Goal: Task Accomplishment & Management: Manage account settings

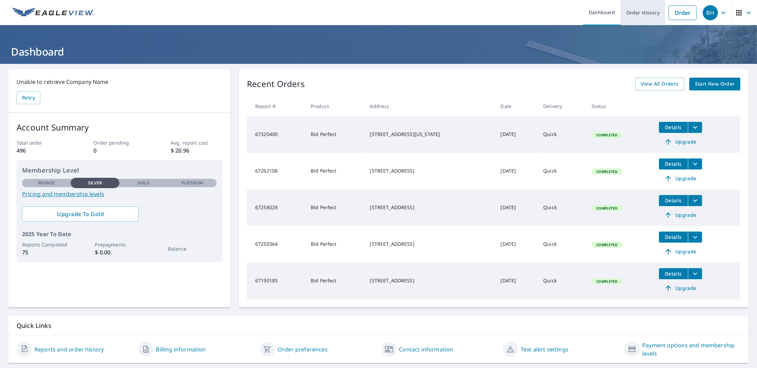
click at [641, 14] on link "Order History" at bounding box center [643, 12] width 45 height 25
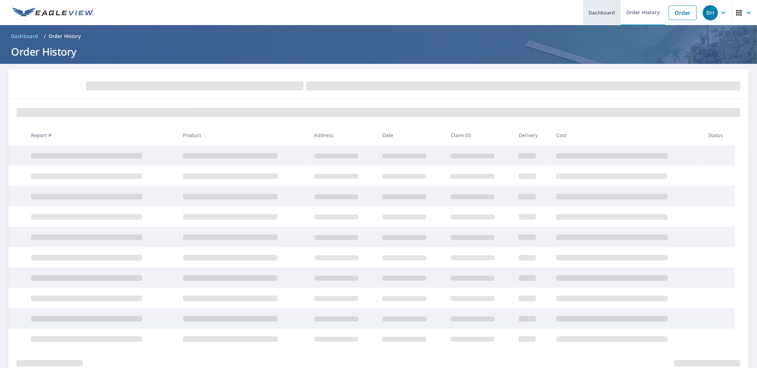
click at [608, 14] on link "Dashboard" at bounding box center [602, 12] width 38 height 25
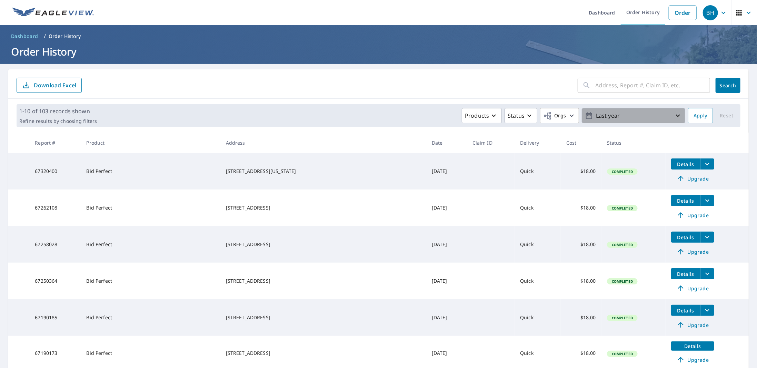
click at [615, 122] on button "Last year" at bounding box center [634, 115] width 104 height 15
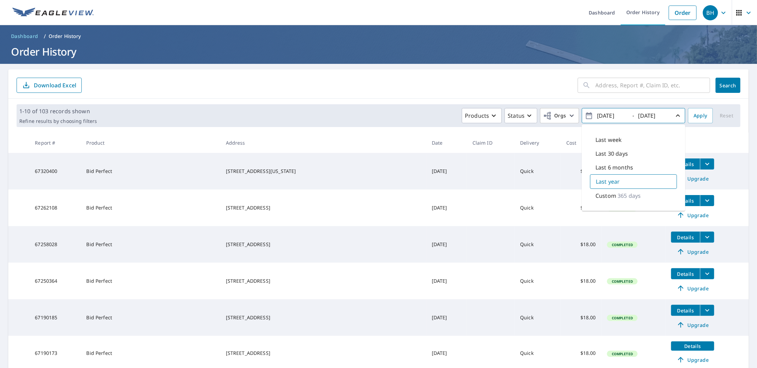
click at [596, 85] on input "text" at bounding box center [653, 85] width 115 height 19
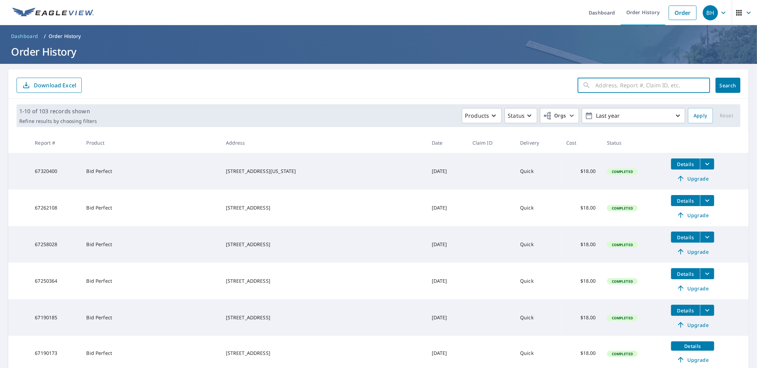
paste input "[STREET_ADDRESS][PERSON_NAME]"
type input "[STREET_ADDRESS][PERSON_NAME]"
click at [722, 86] on span "Search" at bounding box center [729, 85] width 14 height 7
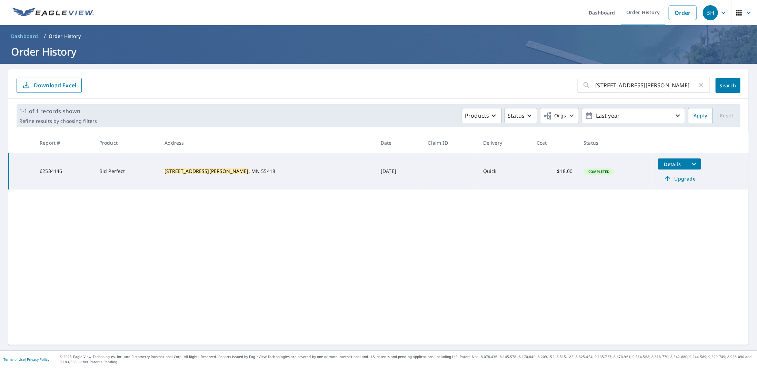
click at [663, 161] on span "Details" at bounding box center [673, 164] width 21 height 7
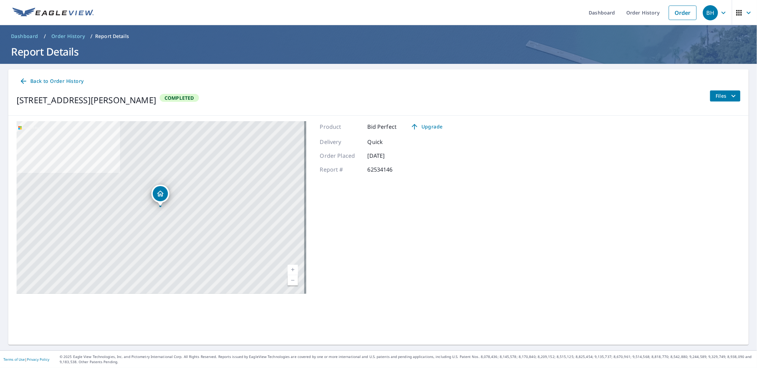
click at [730, 97] on icon "filesDropdownBtn-62534146" at bounding box center [734, 96] width 8 height 8
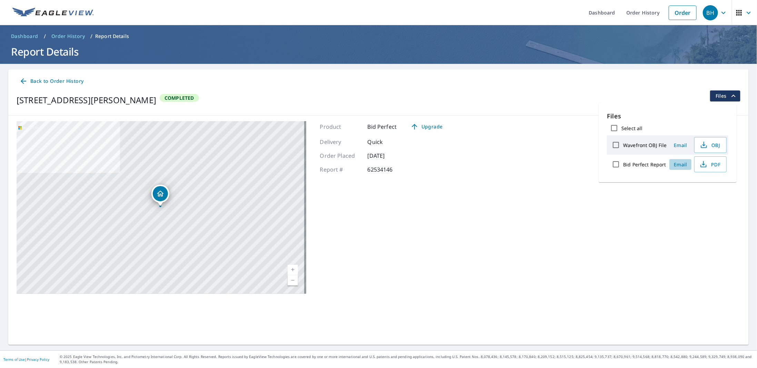
click at [680, 162] on span "Email" at bounding box center [681, 164] width 17 height 7
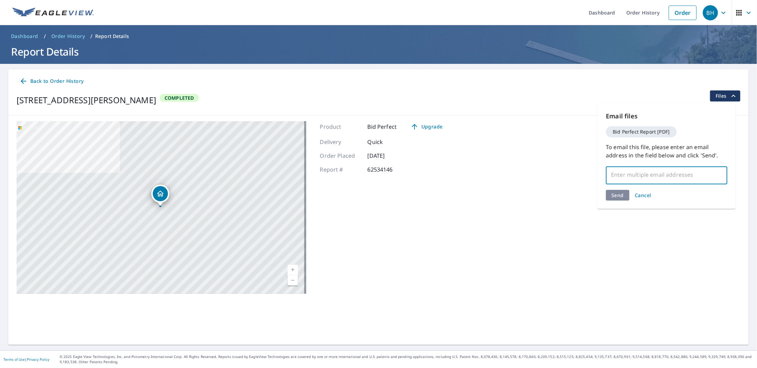
click at [627, 176] on input "text" at bounding box center [661, 174] width 105 height 13
type input "[EMAIL_ADDRESS][DOMAIN_NAME]"
click at [616, 194] on div "Send Cancel" at bounding box center [666, 195] width 121 height 11
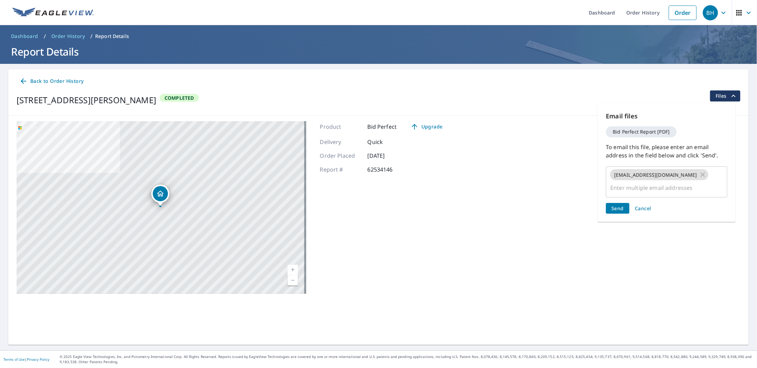
click at [622, 205] on span "Send" at bounding box center [618, 208] width 12 height 7
